Goal: Use online tool/utility: Use online tool/utility

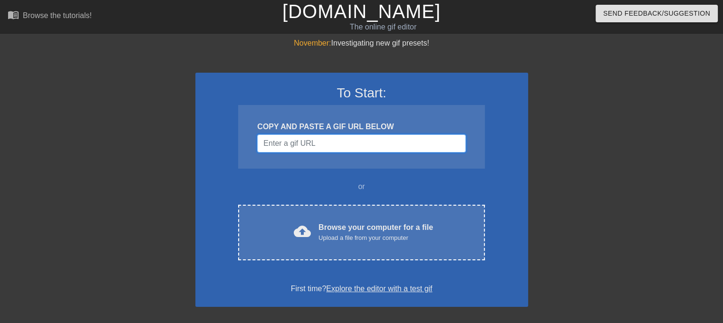
click at [297, 143] on input "Username" at bounding box center [361, 143] width 208 height 18
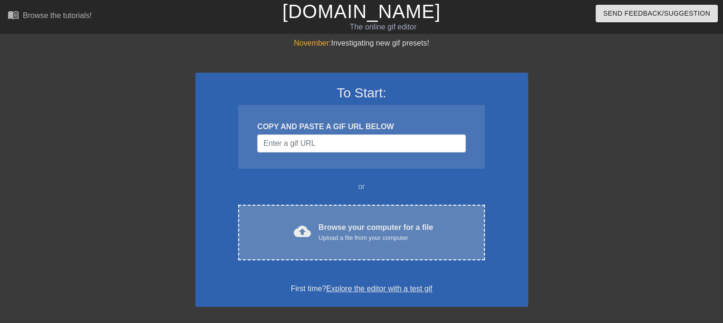
click at [327, 226] on div "Browse your computer for a file Upload a file from your computer" at bounding box center [375, 232] width 115 height 21
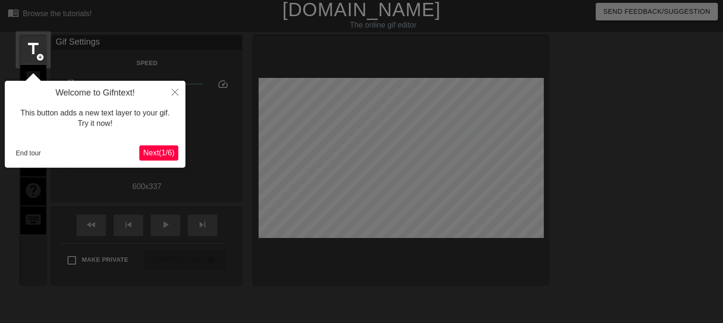
scroll to position [23, 0]
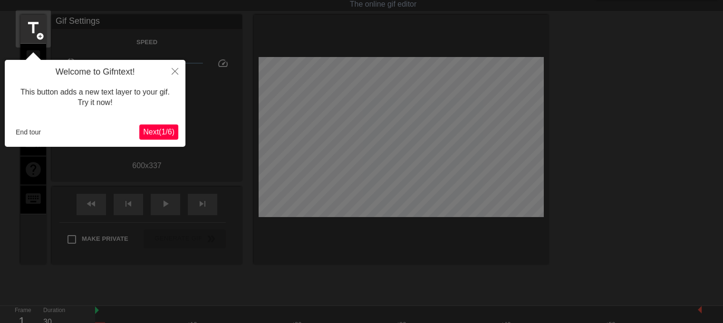
click at [169, 133] on span "Next ( 1 / 6 )" at bounding box center [158, 132] width 31 height 8
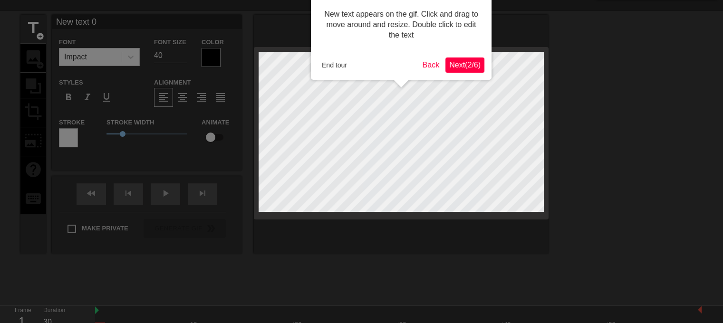
scroll to position [0, 0]
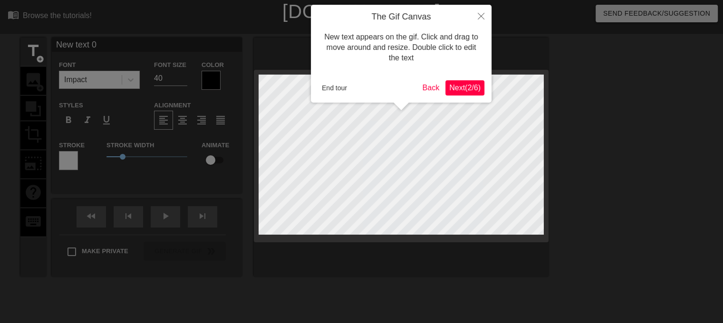
click at [459, 89] on span "Next ( 2 / 6 )" at bounding box center [464, 88] width 31 height 8
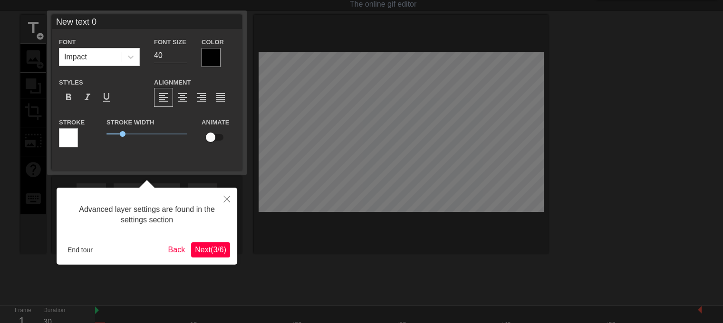
click at [213, 251] on span "Next ( 3 / 6 )" at bounding box center [210, 250] width 31 height 8
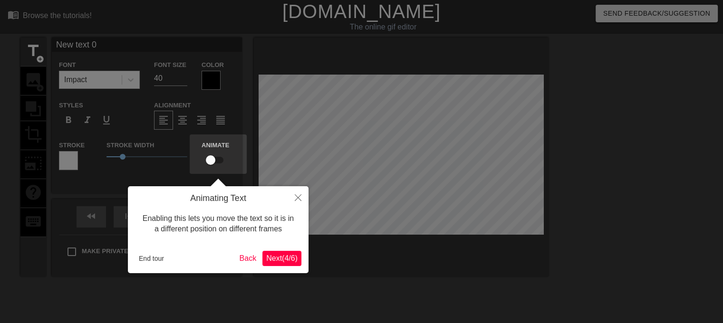
click at [262, 260] on button "Next ( 4 / 6 )" at bounding box center [281, 258] width 39 height 15
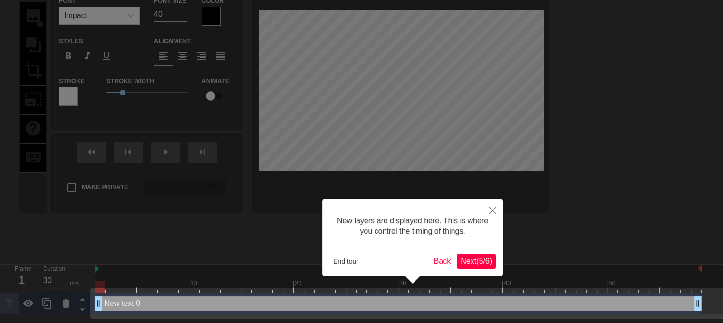
click at [466, 264] on span "Next ( 5 / 6 )" at bounding box center [475, 261] width 31 height 8
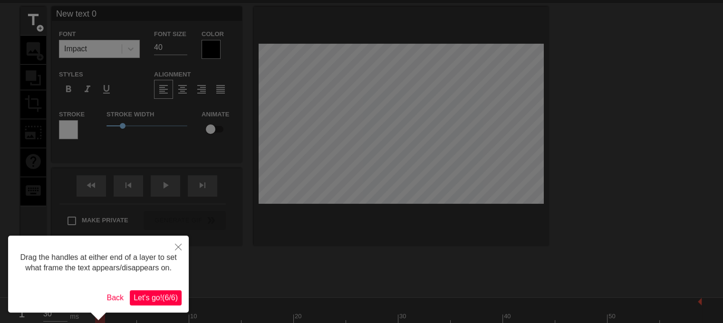
scroll to position [48, 0]
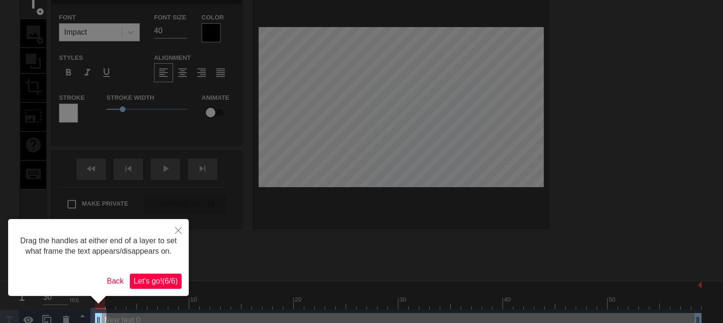
click at [156, 277] on span "Let's go! ( 6 / 6 )" at bounding box center [156, 281] width 44 height 8
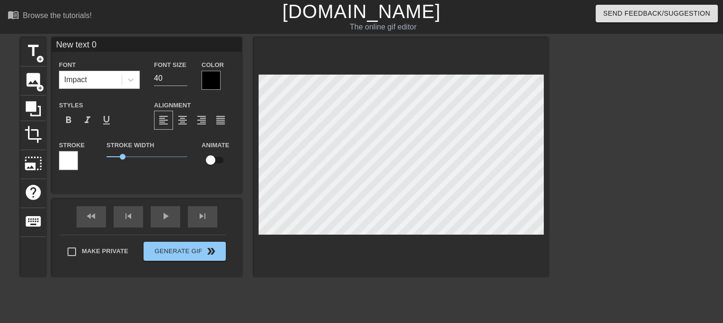
scroll to position [1, 2]
type input "New text"
type textarea "New text"
type input "New text"
type textarea "New text"
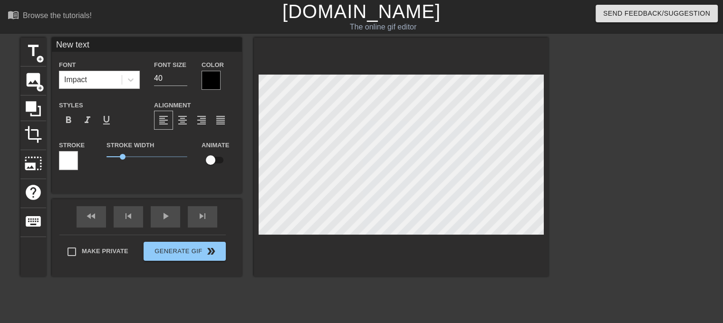
type input "New tex"
type textarea "New tex"
type input "New te"
type textarea "New te"
type input "New t"
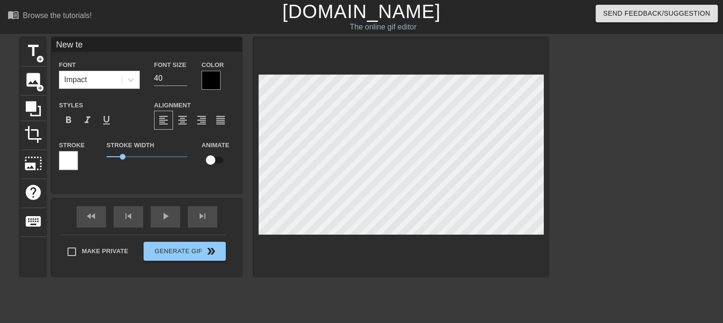
type textarea "New t"
type input "New"
type textarea "New"
type input "New"
type textarea "New"
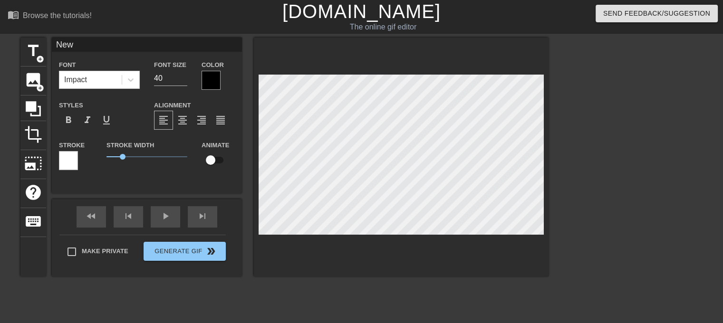
type input "Ne"
type textarea "Ne"
type input "N"
type textarea "N"
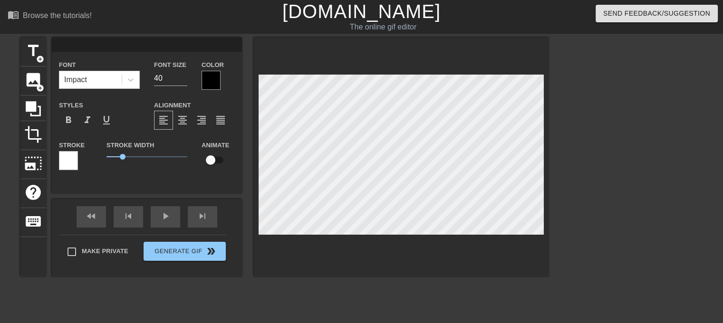
type input "B"
type textarea "B"
type input "Bi"
type textarea "Bi"
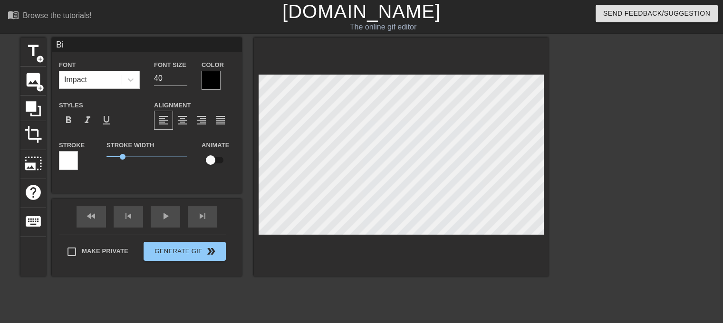
type input "Bio"
type textarea "Bio"
type input "Biol"
type textarea "Biol"
type input "Biolo"
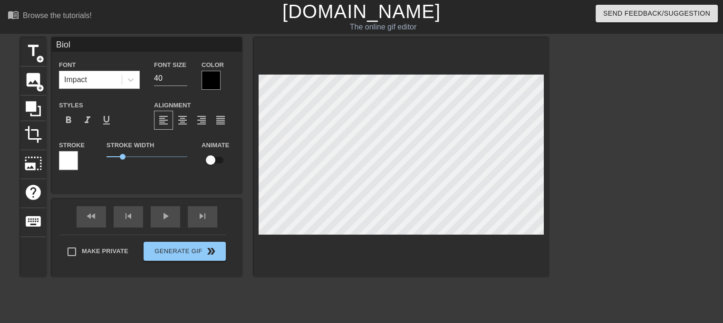
type textarea "Biolo"
type input "Biolog"
type textarea "Biolog"
type input "Biology"
type textarea "Biology"
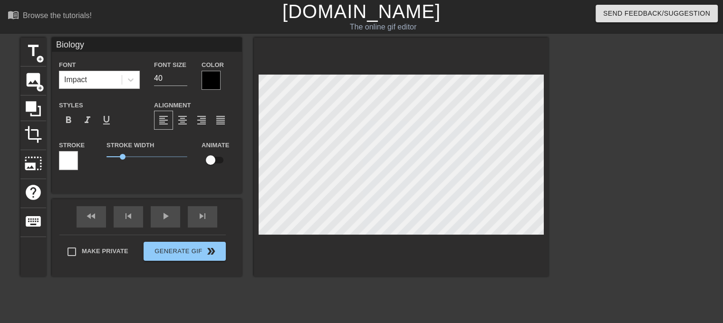
type input "Biology"
type textarea "Biology"
type input "Biology a"
type textarea "Biology a"
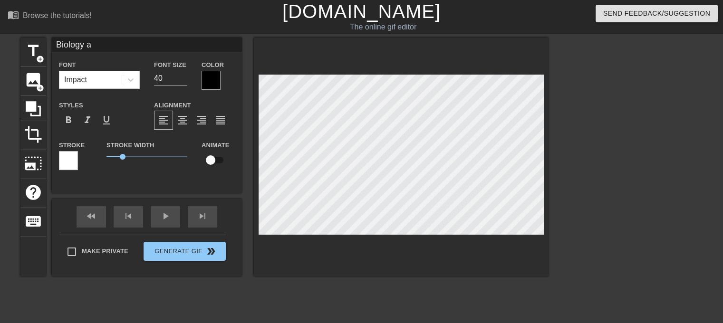
type input "Biology"
type textarea "Biology"
type input "Biology A"
type textarea "Biology A"
type input "Biology A G"
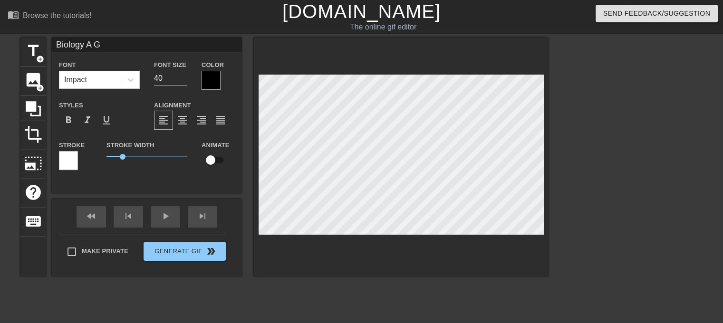
type textarea "Biology A G"
type input "Biology A G1"
type textarea "Biology A G1"
type input "Biology A G1"
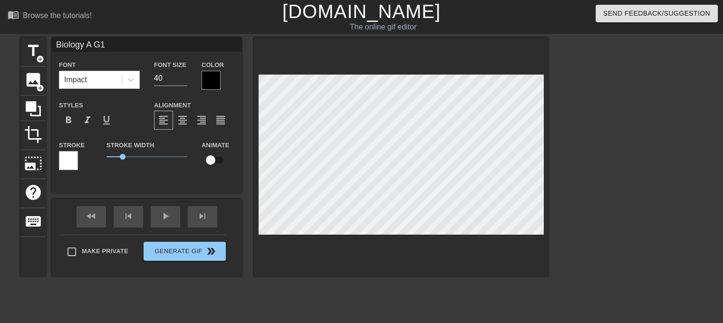
type textarea "Biology A G1"
type input "Biology A G1"
type textarea "Biology A G1"
type input "Biology A G1"
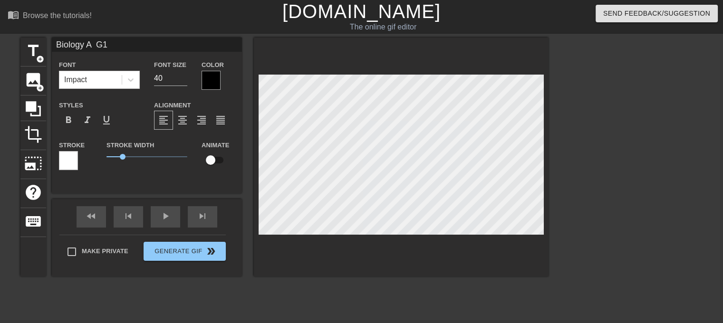
type textarea "Biology A G1"
type input "Biology A G1"
type textarea "Biology A G1"
type input "Biology A G1"
type textarea "Biology A G1"
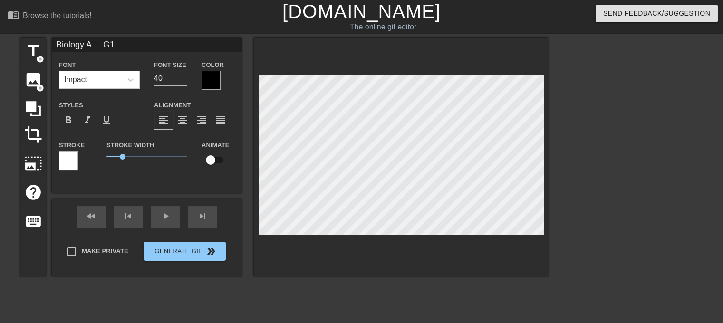
type input "Biology A G1"
type textarea "Biology A G1"
type input "Biology A G1"
type textarea "Biology A G1"
type input "Biology A G1"
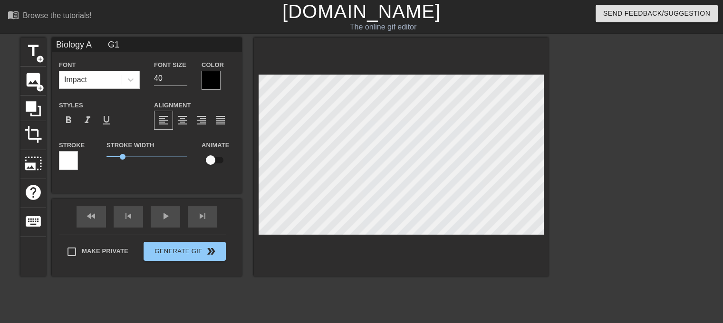
type textarea "Biology A G1"
type input "Biology A G1"
type textarea "Biology A G1"
click at [74, 158] on div at bounding box center [68, 160] width 19 height 19
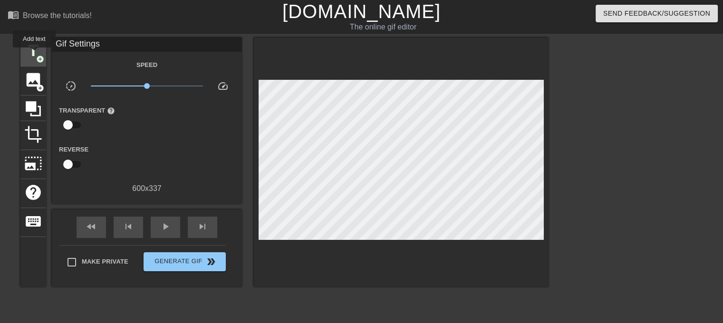
click at [34, 54] on span "title" at bounding box center [33, 51] width 18 height 18
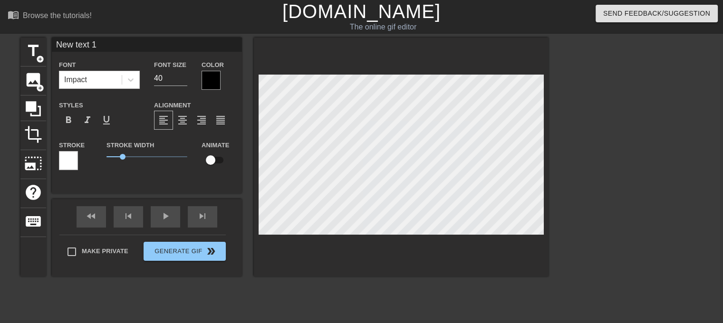
click at [206, 78] on div at bounding box center [210, 80] width 19 height 19
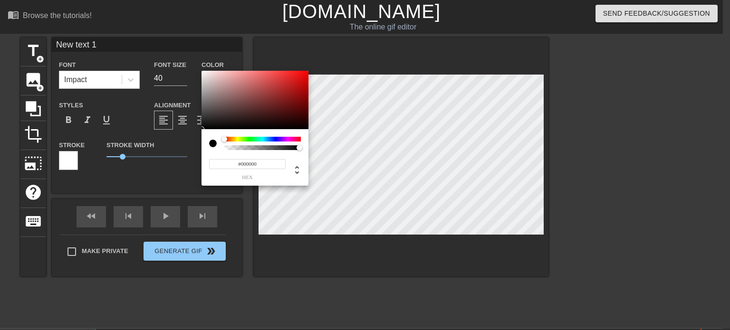
click at [213, 144] on div at bounding box center [213, 144] width 8 height 8
type input "0"
type input "1"
drag, startPoint x: 298, startPoint y: 147, endPoint x: 336, endPoint y: 159, distance: 39.8
click at [336, 159] on div "0 r 0 g 0 b 1 a" at bounding box center [365, 165] width 730 height 330
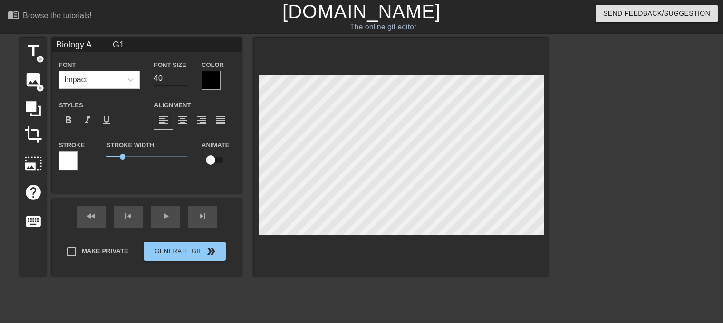
type input "Biology A G1"
type input "41"
click at [182, 74] on input "41" at bounding box center [170, 78] width 33 height 15
type input "Biology A G1"
type input "42"
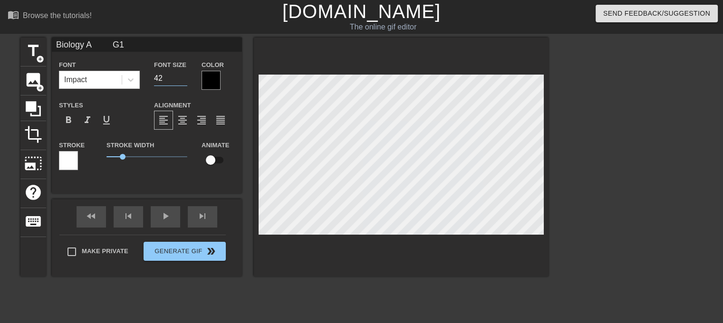
click at [182, 74] on input "42" at bounding box center [170, 78] width 33 height 15
type input "Biology A G1"
type input "43"
click at [182, 74] on input "43" at bounding box center [170, 78] width 33 height 15
type input "Biology A G1"
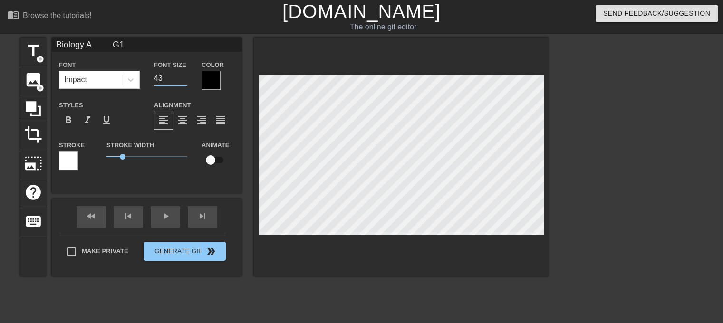
type input "44"
type input "Biology A G1"
type input "45"
type input "Biology A G1"
type input "46"
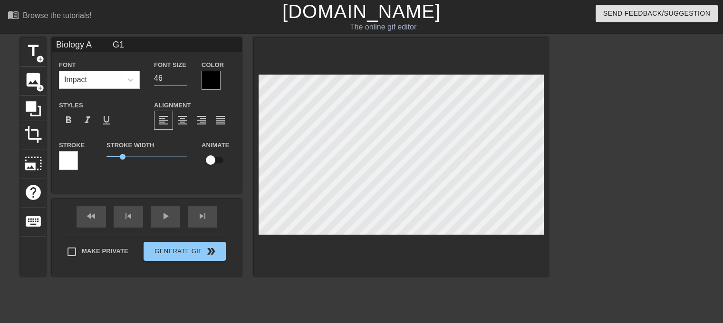
type input "Biology A G1"
type input "47"
type input "Biology A G1"
type input "48"
type input "Biology A G1"
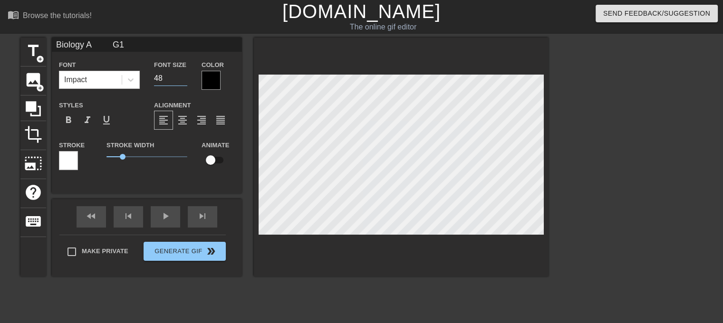
type input "49"
type input "Biology A G1"
type input "50"
type input "Biology A G1"
type input "51"
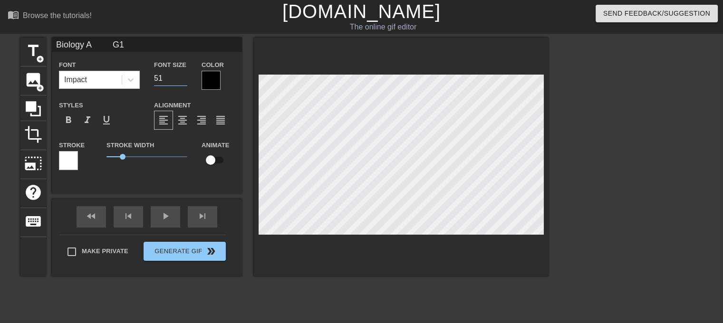
type input "Biology A G1"
type input "52"
type input "Biology A G1"
type input "53"
type input "Biology A G1"
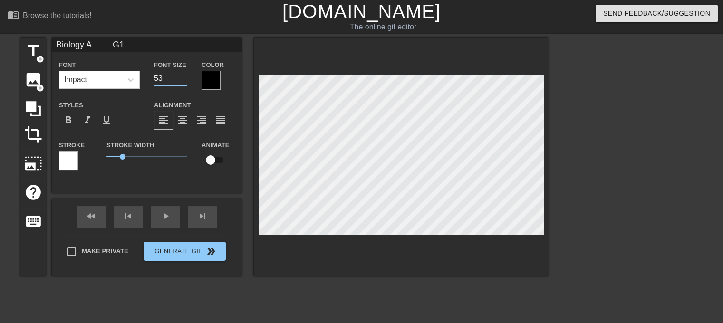
type input "54"
type input "Biology A G1"
type input "55"
type input "Biology A G1"
type input "56"
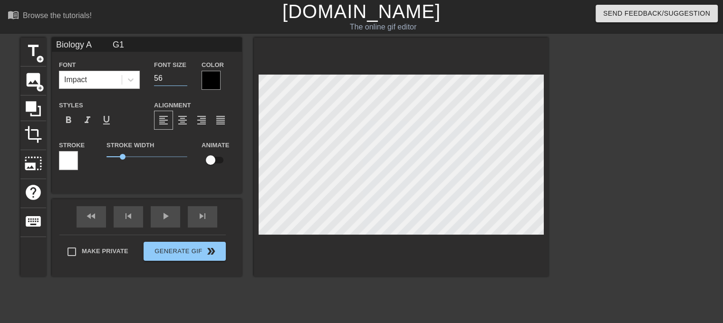
type input "Biology A G1"
type input "57"
type input "Biology A G1"
type input "58"
type input "Biology A G1"
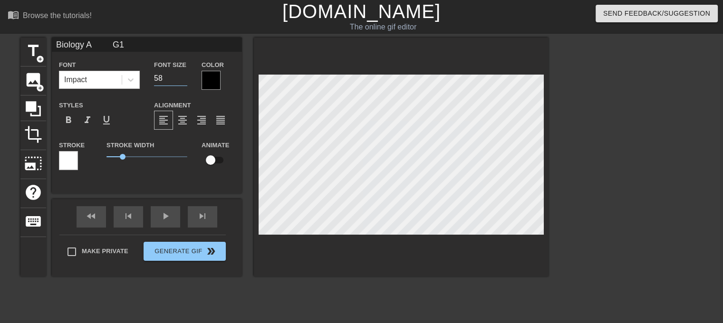
type input "59"
type input "Biology A G1"
type input "60"
type input "Biology A G1"
type input "61"
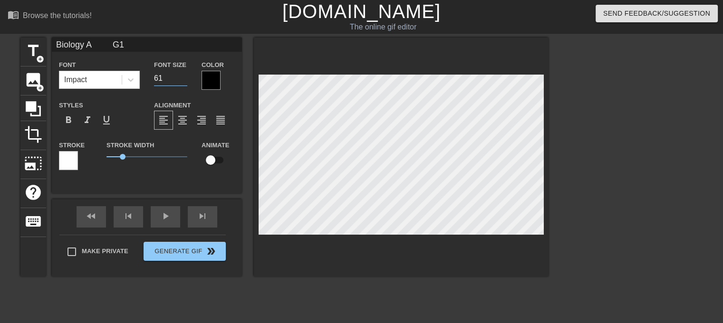
type input "Biology A G1"
type input "62"
type input "Biology A G1"
type input "63"
type input "Biology A G1"
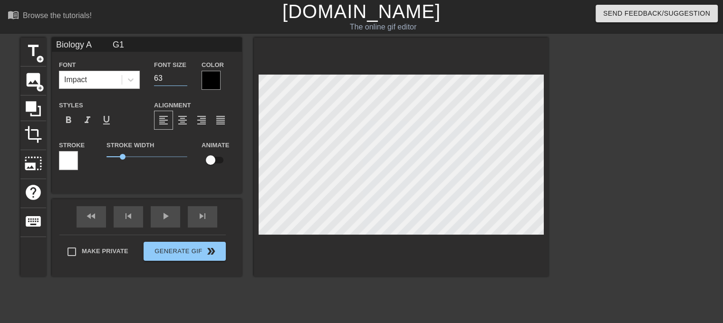
type input "64"
type input "Biology A G1"
type input "65"
type input "Biology A G1"
type input "66"
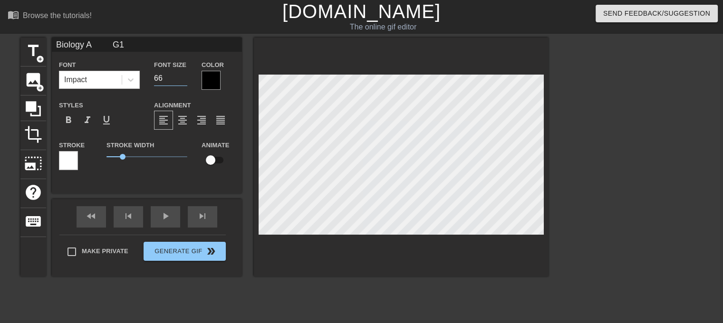
type input "Biology A G1"
type input "67"
type input "Biology A G1"
type input "68"
type input "Biology A G1"
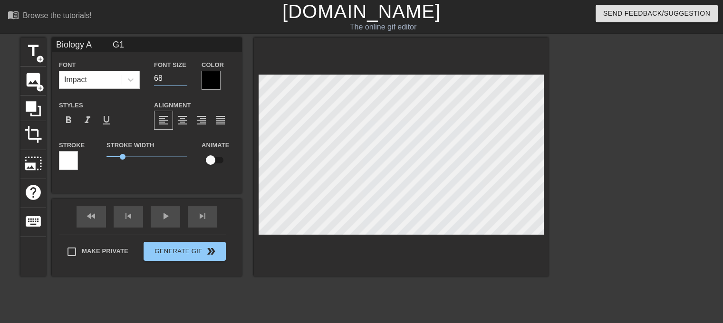
type input "69"
type input "Biology A G1"
type input "70"
type input "Biology A G1"
type input "71"
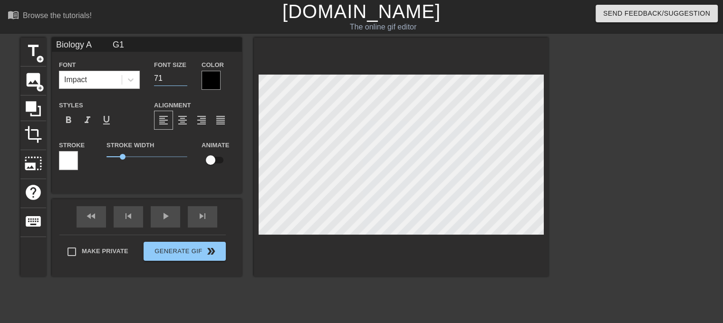
type input "Biology A G1"
type input "72"
type input "Biology A G1"
type input "73"
type input "Biology A G1"
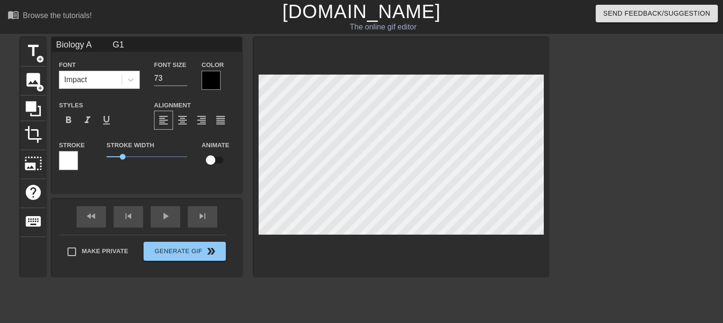
type input "74"
type input "Biology A G1"
type input "75"
type input "Biology A G1"
type input "76"
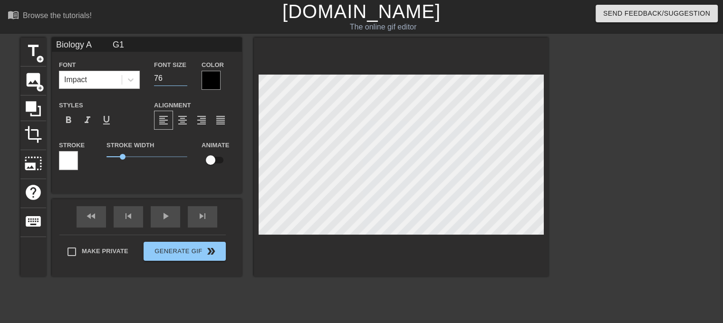
type input "Biology A G1"
type input "77"
type input "Biology A G1"
type input "78"
type input "Biology A G1"
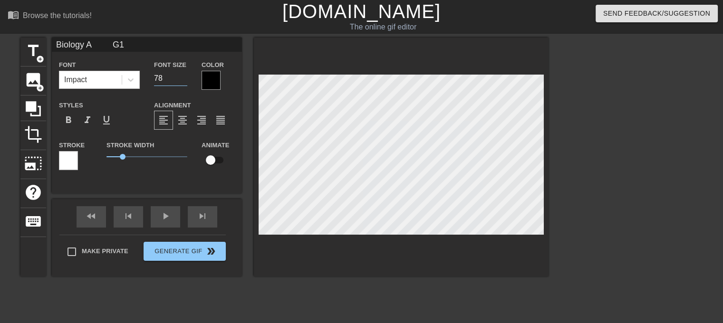
type input "79"
type input "Biology A G1"
type input "80"
type input "Biology A G1"
type input "81"
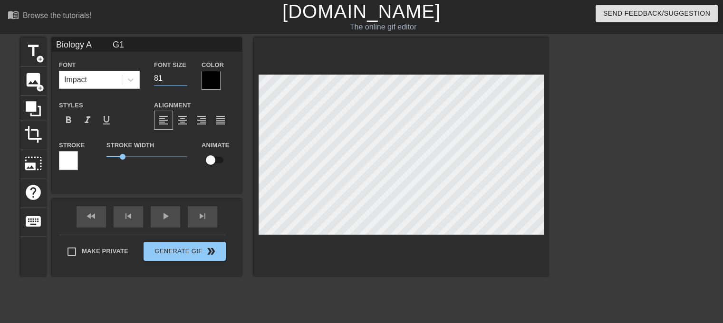
type input "Biology A G1"
type input "82"
type input "Biology A G1"
type input "83"
type input "Biology A G1"
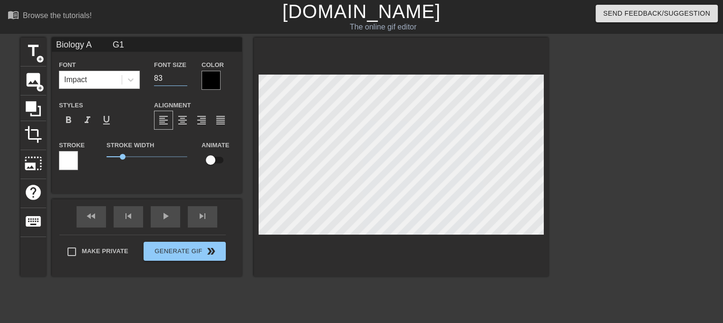
type input "84"
type input "Biology A G1"
type input "85"
type input "Biology A G1"
type input "86"
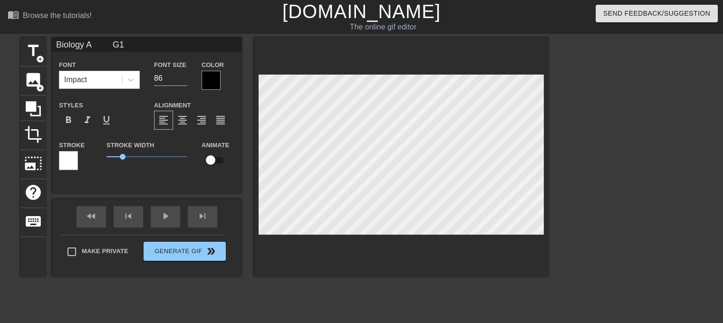
click at [182, 74] on input "86" at bounding box center [170, 78] width 33 height 15
click at [216, 75] on div at bounding box center [210, 80] width 19 height 19
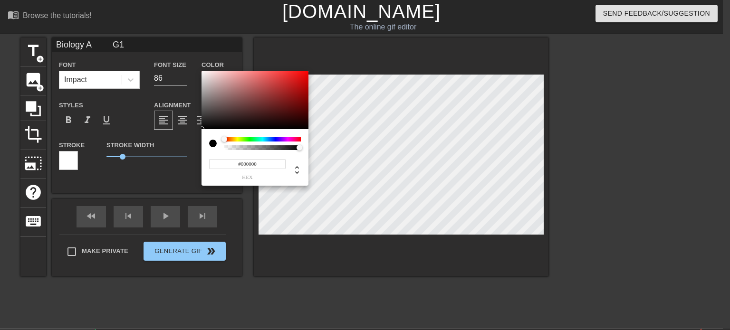
type input "Biology A G1"
type input "0"
type input "Biology A G1"
type input "0.94"
type input "Biology A G1"
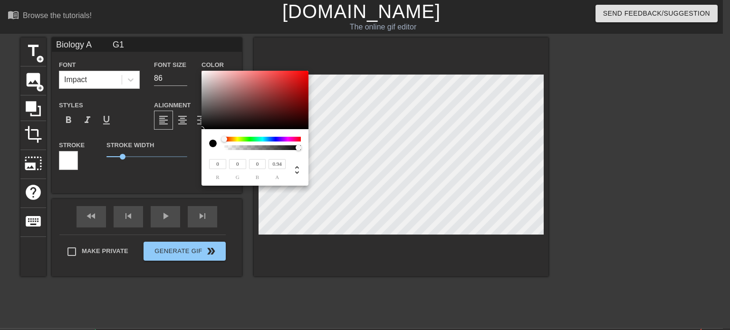
type input "0.77"
type input "Biology A G1"
type input "0.71"
type input "Biology A G1"
type input "0.7"
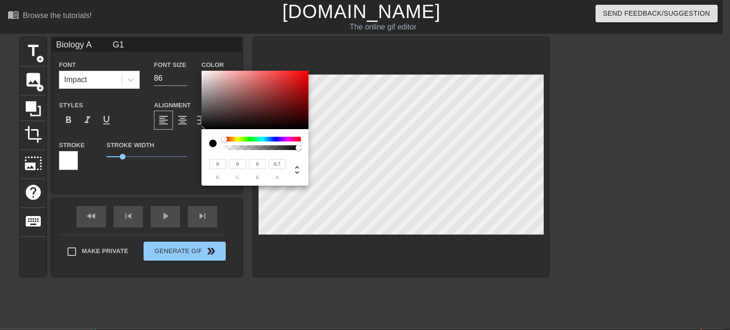
type input "Biology A G1"
type input "0.63"
type input "Biology A G1"
type input "0.57"
type input "Biology A G1"
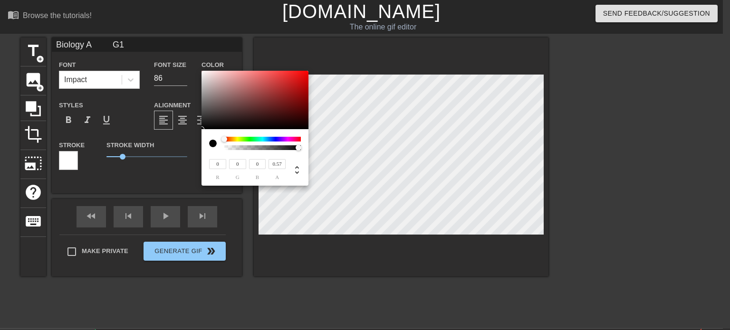
type input "0.51"
type input "Biology A G1"
type input "0.45"
type input "Biology A G1"
type input "0.4"
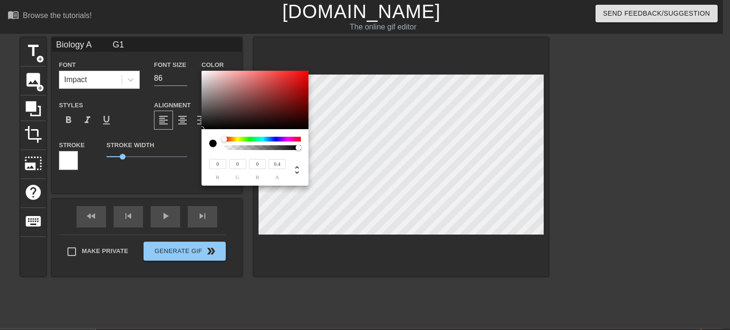
type input "Biology A G1"
type input "0.36"
type input "Biology A G1"
type input "0.34"
type input "Biology A G1"
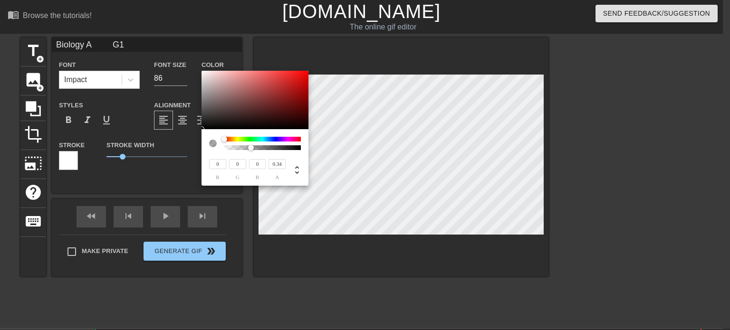
type input "0.3"
type input "Biology A G1"
type input "0.26"
type input "Biology A G1"
type input "0.21"
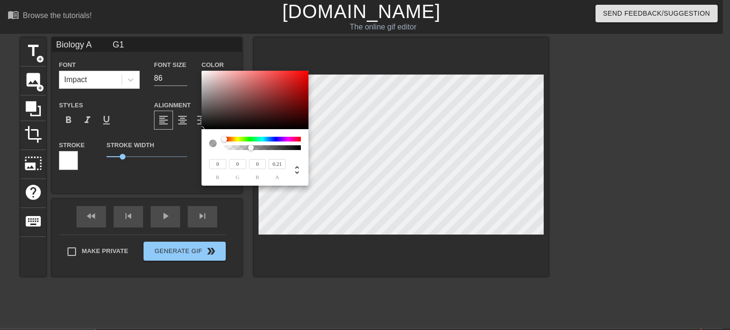
type input "Biology A G1"
type input "0.15"
type input "Biology A G1"
type input "0.1"
type input "Biology A G1"
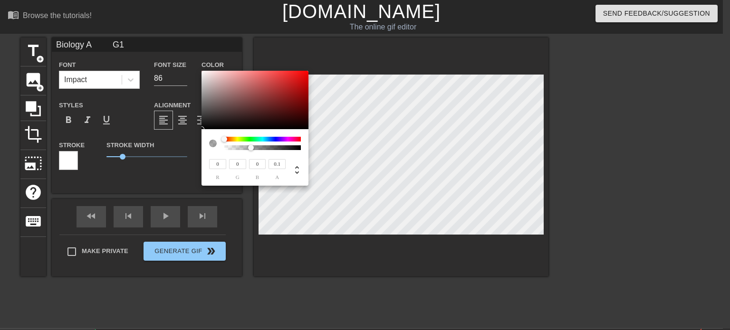
type input "0.05"
type input "Biology A G1"
type input "0.01"
type input "Biology A G1"
type input "0"
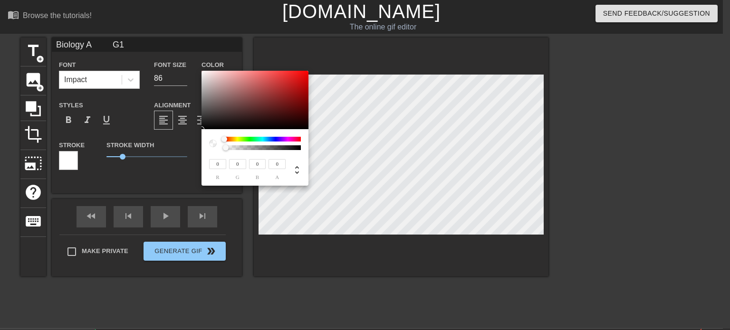
drag, startPoint x: 299, startPoint y: 148, endPoint x: 220, endPoint y: 147, distance: 78.4
click at [220, 147] on div at bounding box center [255, 143] width 92 height 13
type input "Biology A G1"
type input "0.01"
click at [302, 152] on div "0 r 0 g 0 b 1 a" at bounding box center [254, 157] width 107 height 57
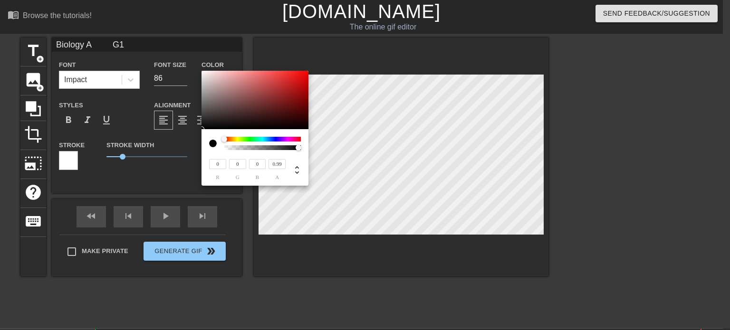
click at [299, 148] on div at bounding box center [299, 148] width 6 height 6
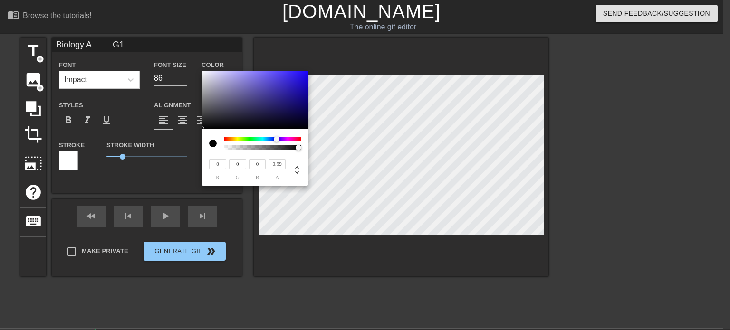
drag, startPoint x: 224, startPoint y: 138, endPoint x: 283, endPoint y: 143, distance: 59.2
click at [283, 143] on div at bounding box center [262, 143] width 77 height 13
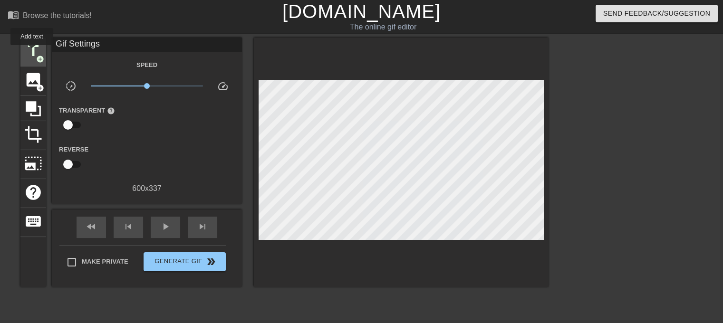
click at [32, 51] on span "title" at bounding box center [33, 51] width 18 height 18
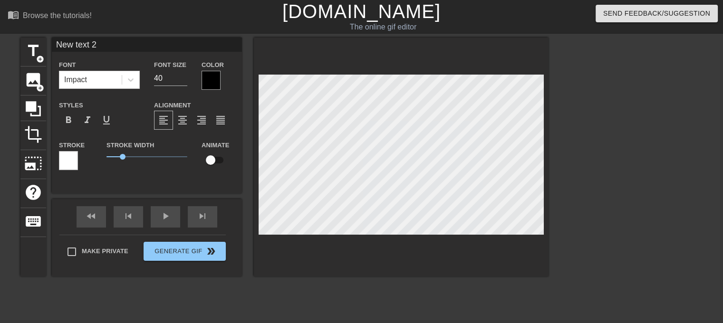
click at [70, 155] on div at bounding box center [68, 160] width 19 height 19
click at [75, 163] on div at bounding box center [68, 160] width 19 height 19
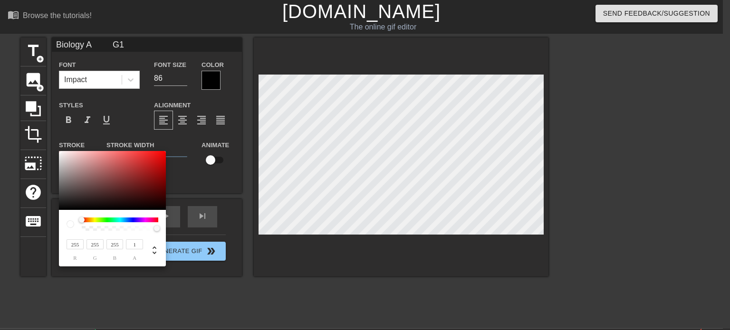
drag, startPoint x: 158, startPoint y: 229, endPoint x: 217, endPoint y: 236, distance: 59.3
click at [217, 236] on div "255 r 255 g 255 b 1 a" at bounding box center [365, 165] width 730 height 330
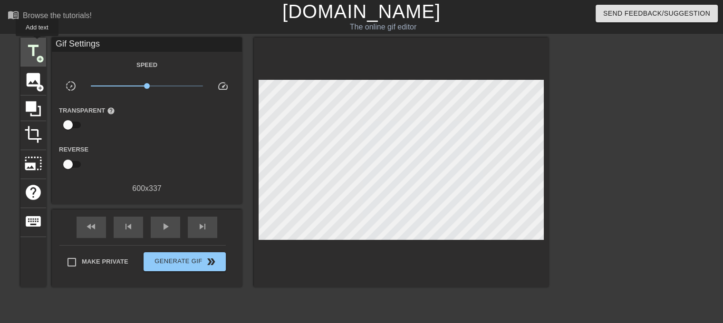
click at [37, 43] on span "title" at bounding box center [33, 51] width 18 height 18
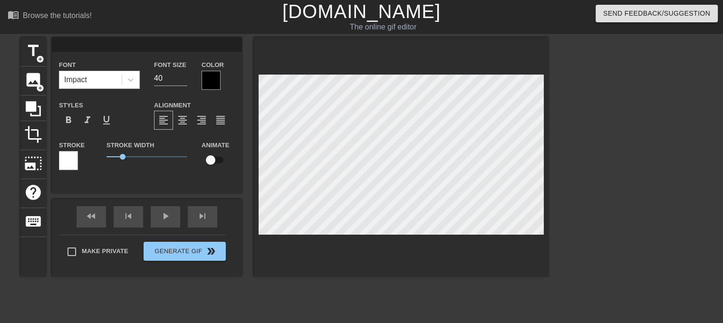
scroll to position [1, 1]
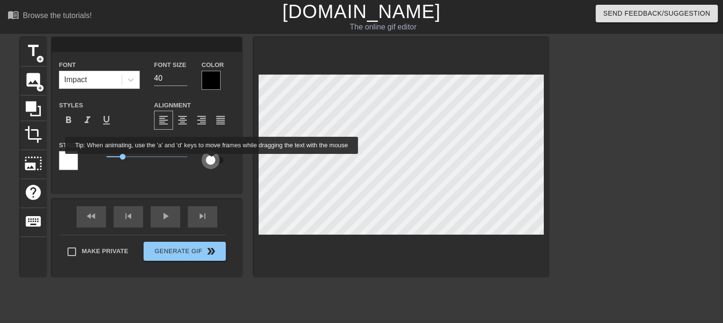
click at [212, 161] on input "checkbox" at bounding box center [210, 160] width 54 height 18
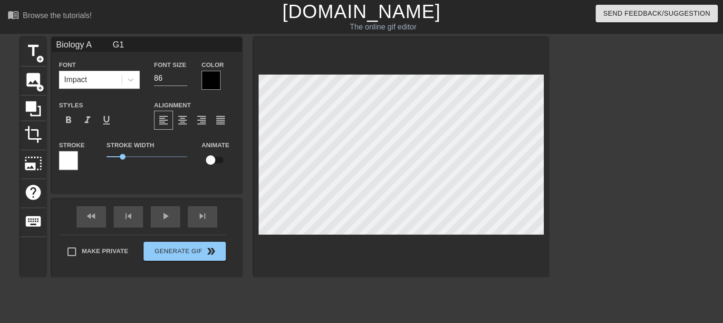
click at [206, 77] on div at bounding box center [210, 80] width 19 height 19
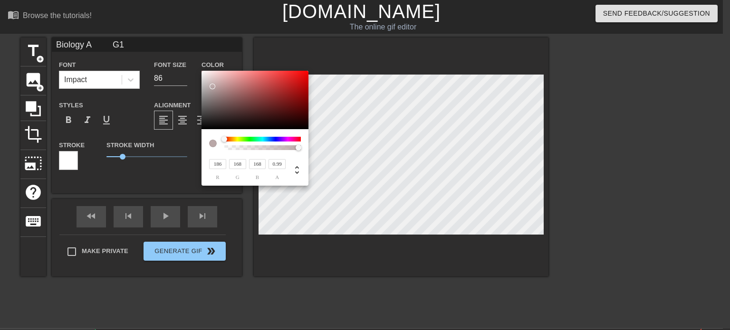
click at [212, 86] on div at bounding box center [254, 100] width 107 height 59
drag, startPoint x: 211, startPoint y: 86, endPoint x: 206, endPoint y: 74, distance: 13.7
click at [206, 74] on div at bounding box center [206, 74] width 6 height 6
drag, startPoint x: 298, startPoint y: 147, endPoint x: 310, endPoint y: 152, distance: 12.6
click at [310, 152] on div "242 r 231 g 231 b 1 a" at bounding box center [365, 165] width 730 height 330
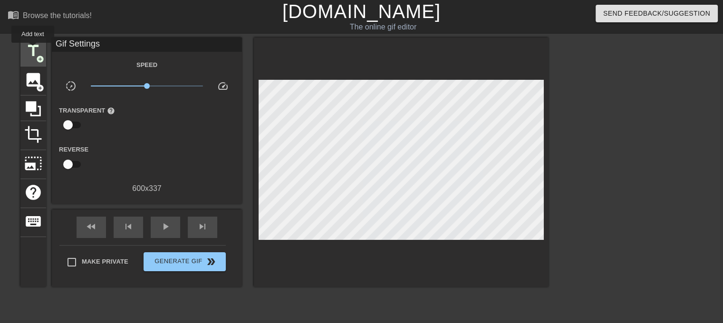
click at [33, 49] on span "title" at bounding box center [33, 51] width 18 height 18
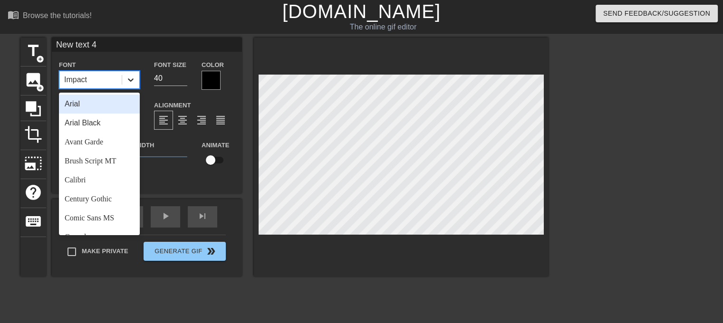
click at [125, 78] on div at bounding box center [130, 79] width 17 height 17
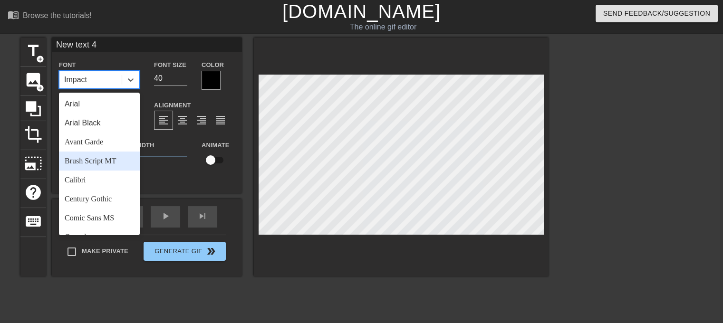
click at [102, 160] on div "Brush Script MT" at bounding box center [99, 161] width 81 height 19
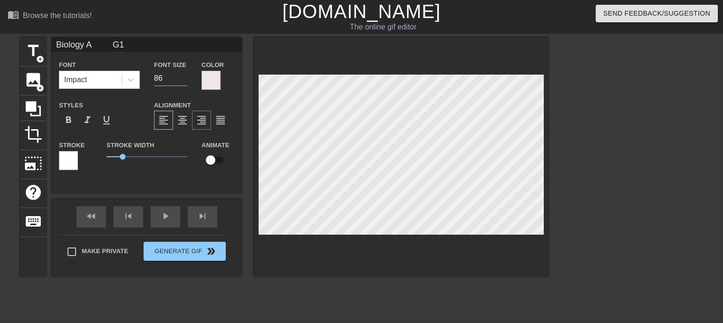
scroll to position [1, 1]
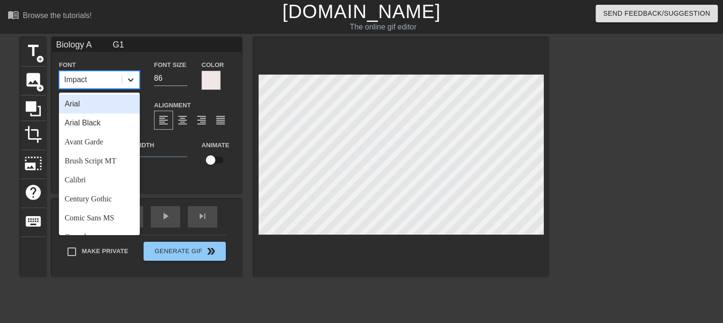
click at [131, 76] on icon at bounding box center [131, 80] width 10 height 10
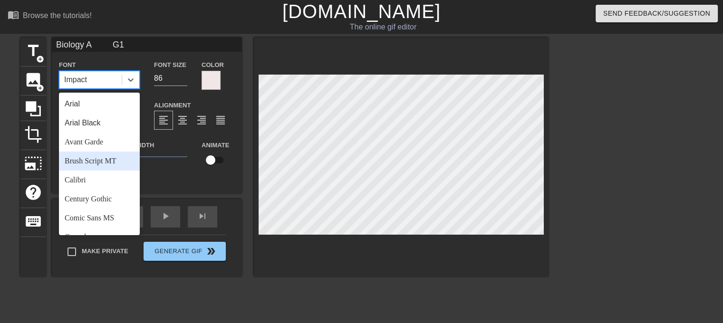
click at [110, 161] on div "Brush Script MT" at bounding box center [99, 161] width 81 height 19
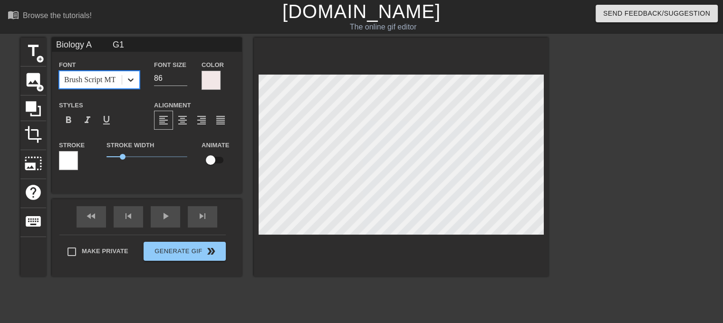
click at [132, 79] on icon at bounding box center [131, 79] width 6 height 3
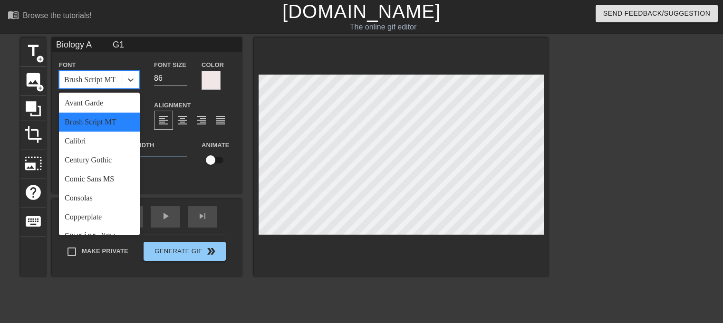
scroll to position [95, 0]
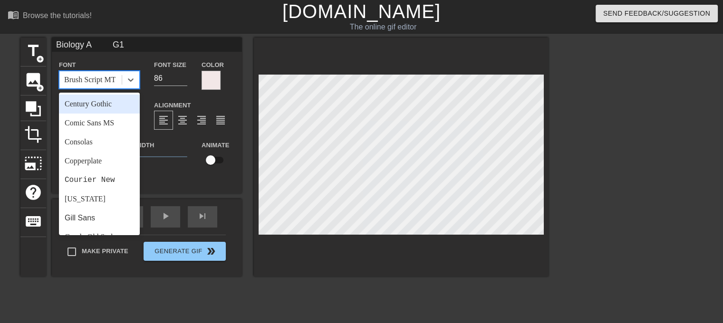
click at [101, 104] on div "Century Gothic" at bounding box center [99, 104] width 81 height 19
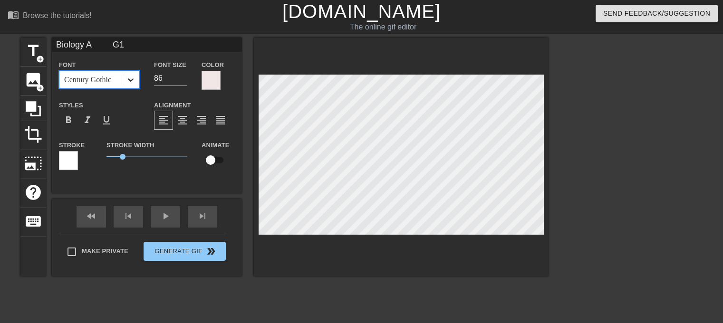
click at [124, 79] on div at bounding box center [130, 79] width 17 height 17
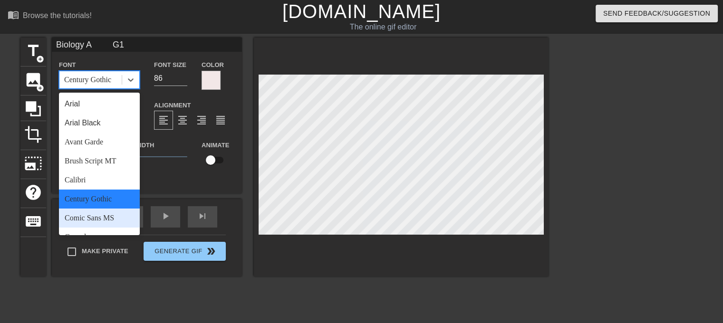
click at [97, 213] on div "Comic Sans MS" at bounding box center [99, 218] width 81 height 19
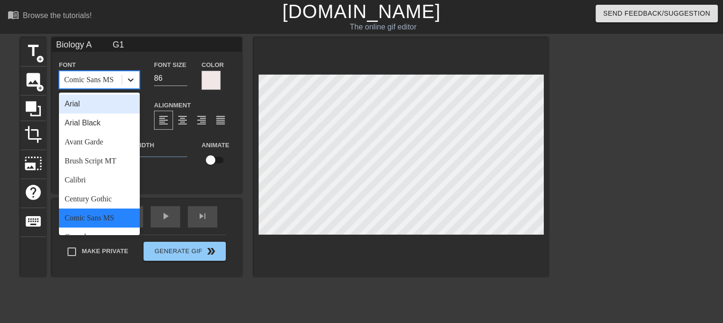
click at [133, 79] on icon at bounding box center [131, 79] width 6 height 3
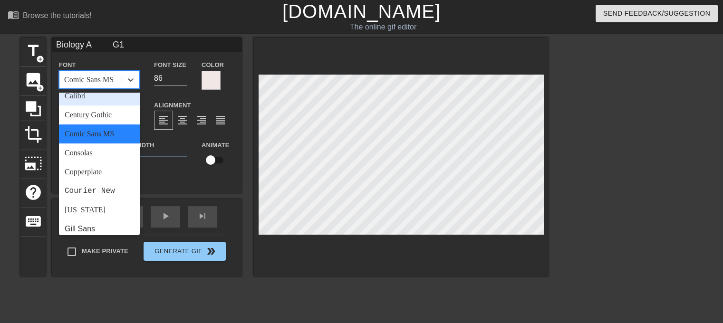
scroll to position [143, 0]
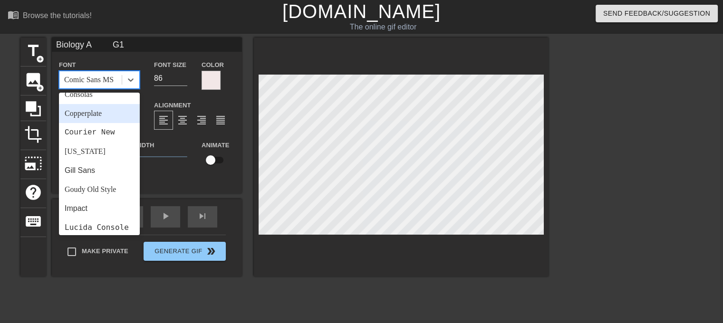
click at [99, 119] on div "Copperplate" at bounding box center [99, 113] width 81 height 19
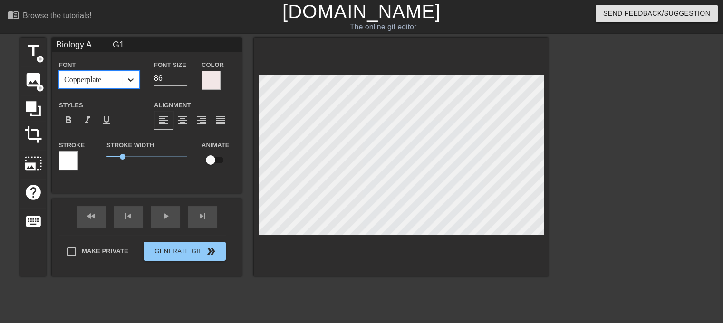
click at [126, 81] on icon at bounding box center [131, 80] width 10 height 10
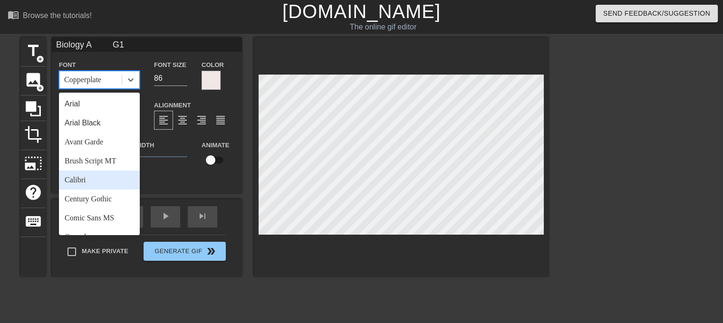
click at [110, 178] on div "Calibri" at bounding box center [99, 180] width 81 height 19
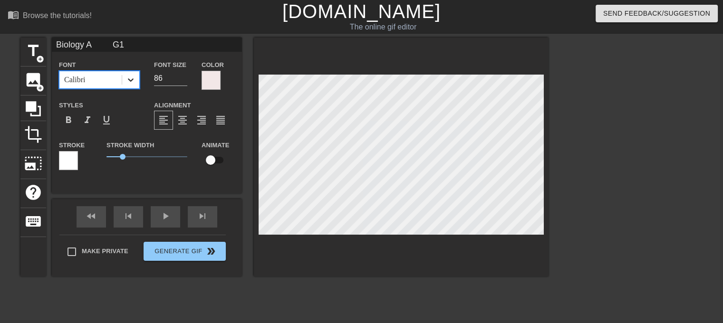
click at [129, 79] on icon at bounding box center [131, 79] width 6 height 3
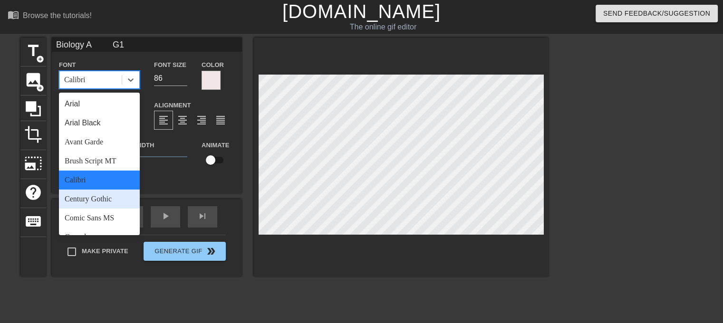
click at [115, 204] on div "Century Gothic" at bounding box center [99, 199] width 81 height 19
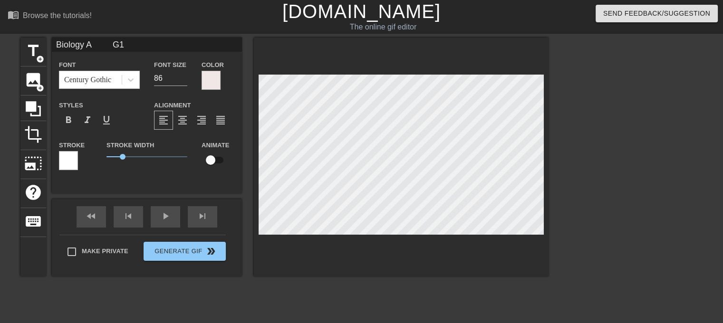
scroll to position [2, 2]
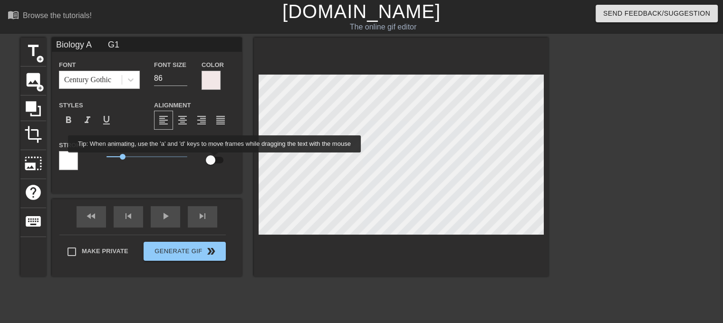
click at [215, 159] on input "checkbox" at bounding box center [210, 160] width 54 height 18
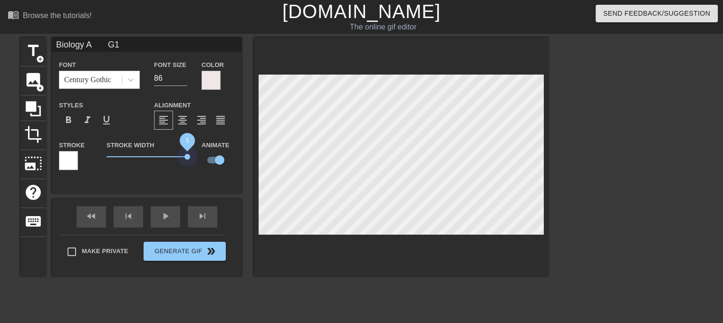
drag, startPoint x: 125, startPoint y: 158, endPoint x: 199, endPoint y: 163, distance: 74.3
click at [199, 163] on div "Stroke Stroke Width 5 Animate" at bounding box center [147, 158] width 190 height 39
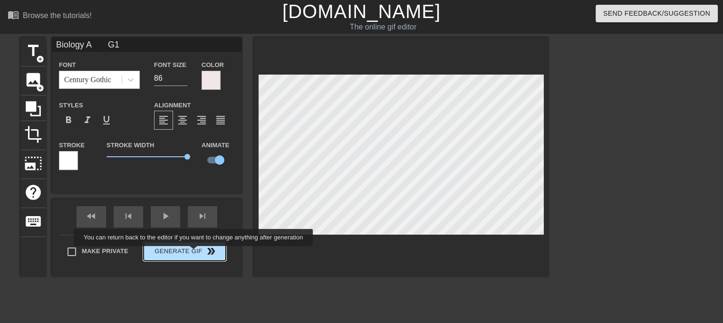
click at [194, 253] on button "Generate Gif double_arrow" at bounding box center [184, 251] width 82 height 19
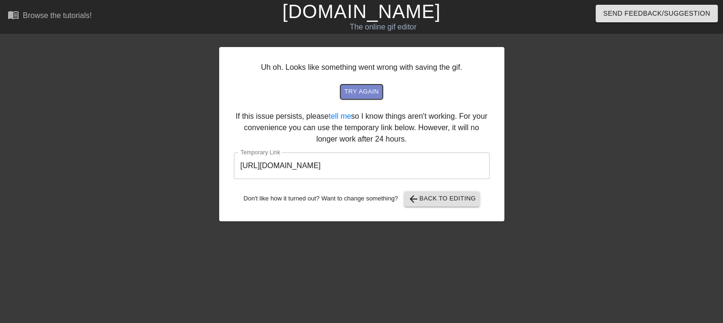
click at [371, 93] on span "try again" at bounding box center [361, 91] width 34 height 11
click at [421, 165] on input "[URL][DOMAIN_NAME]" at bounding box center [362, 166] width 256 height 27
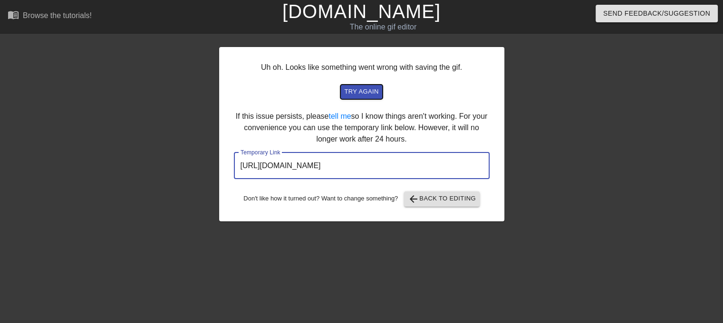
click at [373, 91] on span "try again" at bounding box center [361, 91] width 34 height 11
